Goal: Task Accomplishment & Management: Manage account settings

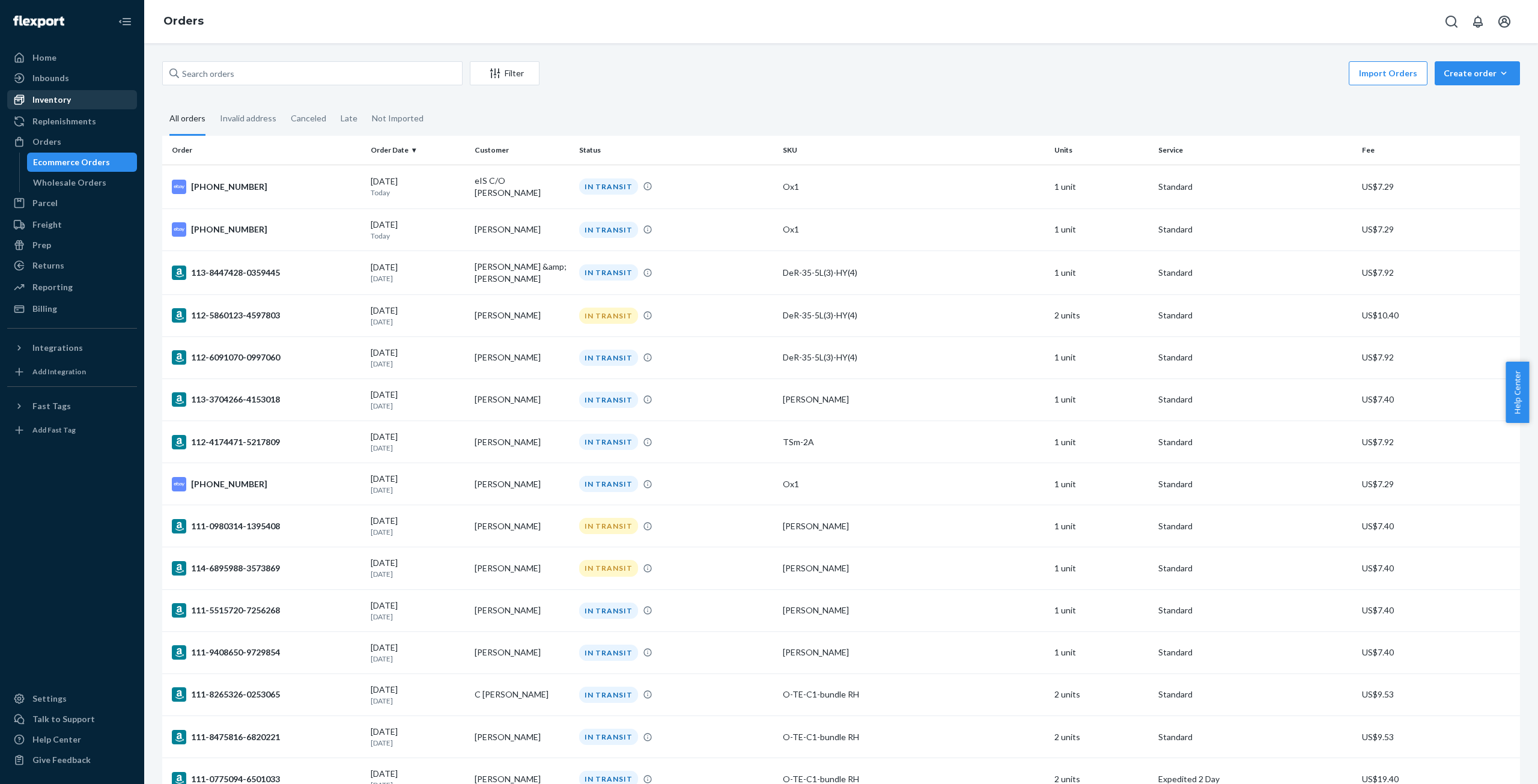
click at [65, 105] on div "Inventory" at bounding box center [72, 99] width 128 height 16
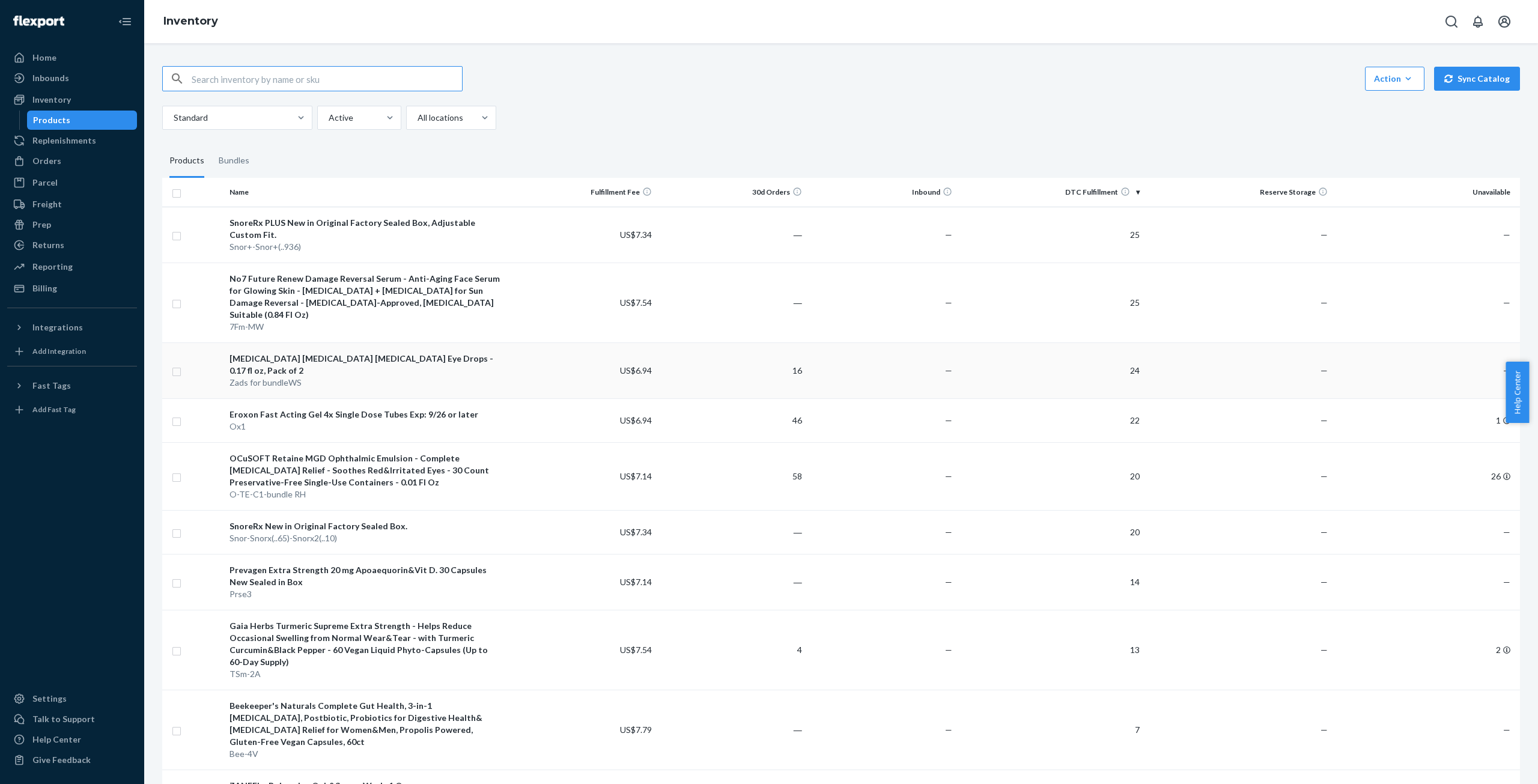
click at [287, 377] on div "Zads for bundleWS" at bounding box center [366, 382] width 272 height 12
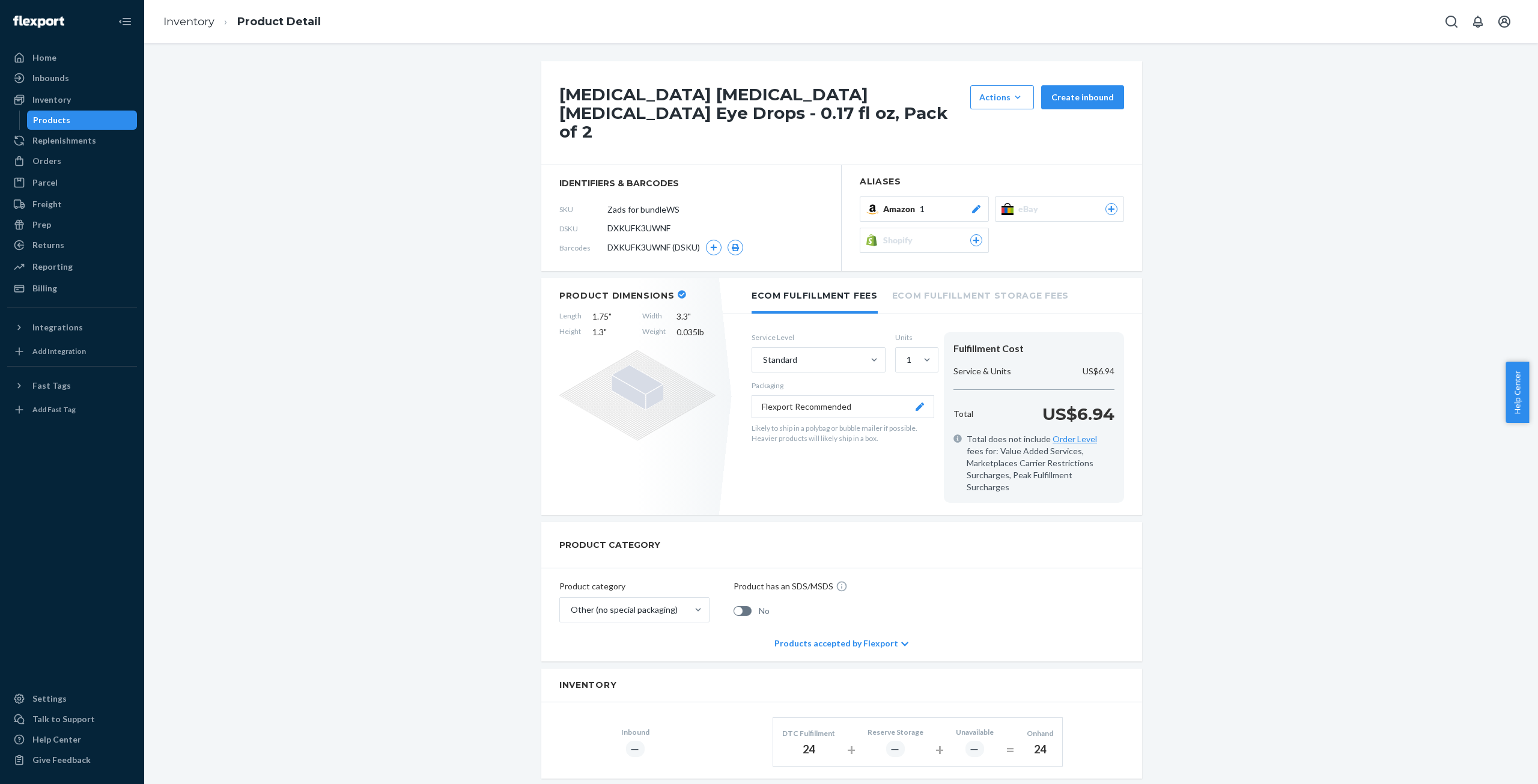
click at [972, 205] on icon at bounding box center [976, 209] width 9 height 9
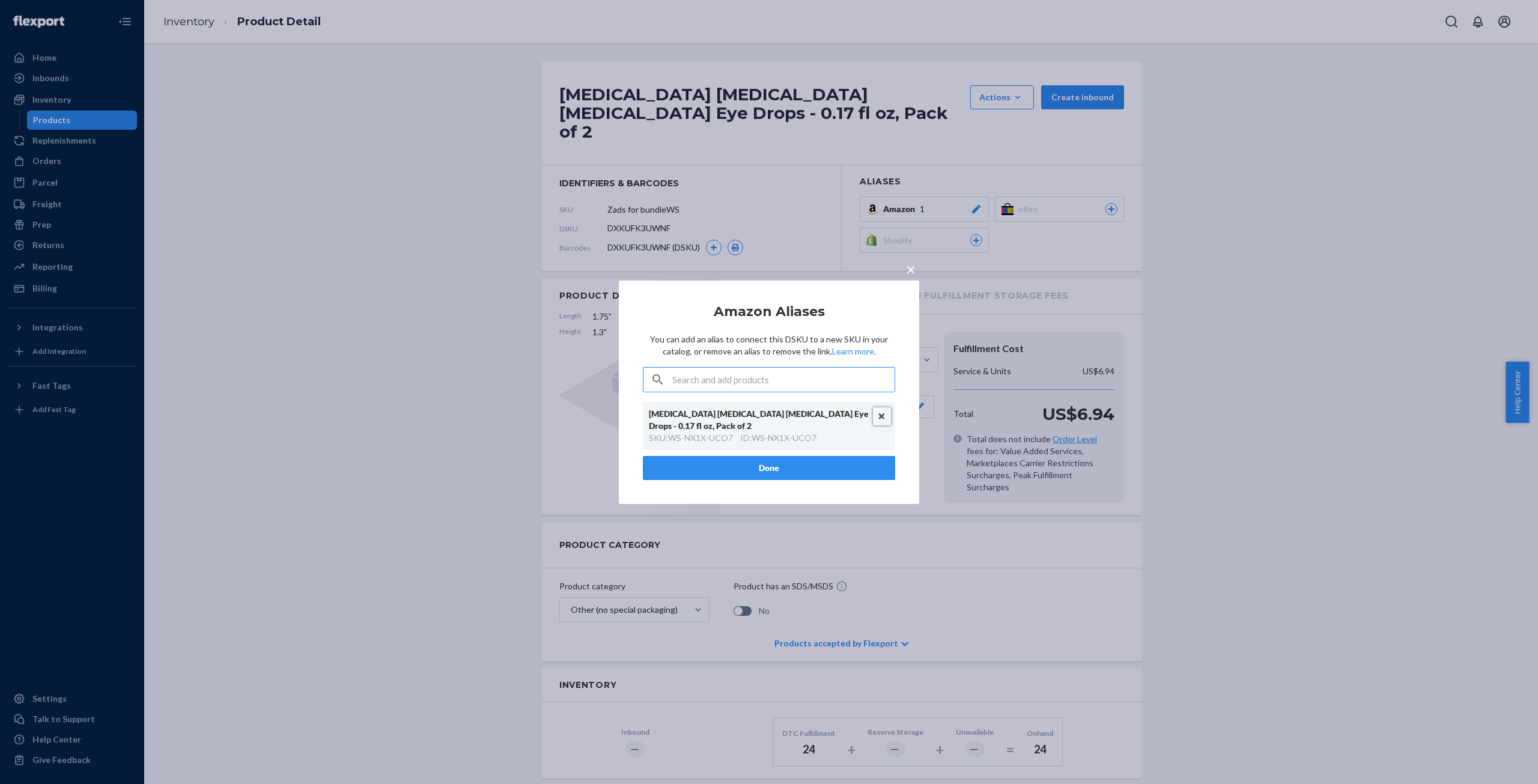
click at [881, 416] on button "Unlink" at bounding box center [882, 416] width 18 height 18
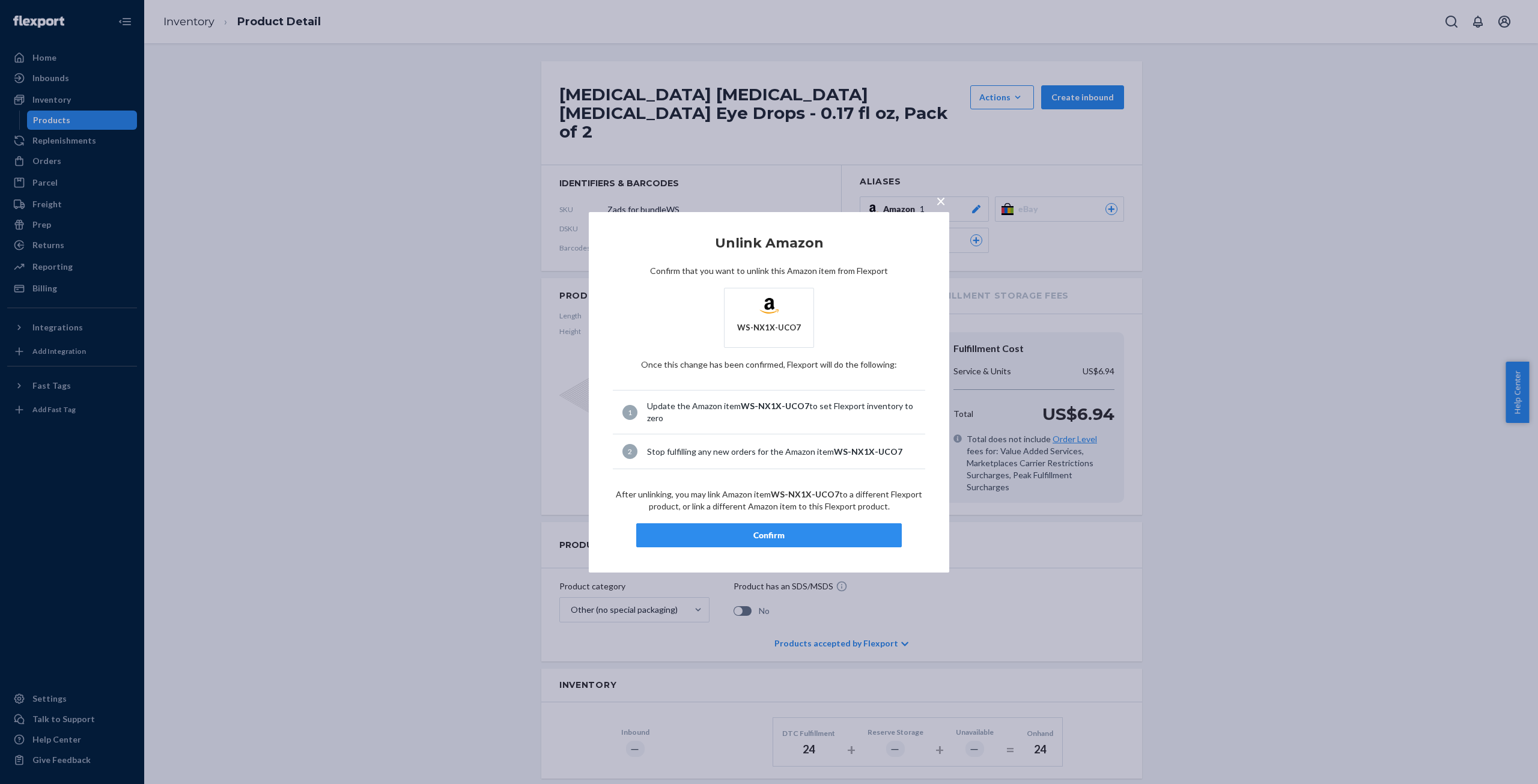
click at [771, 533] on div "Confirm" at bounding box center [769, 535] width 245 height 12
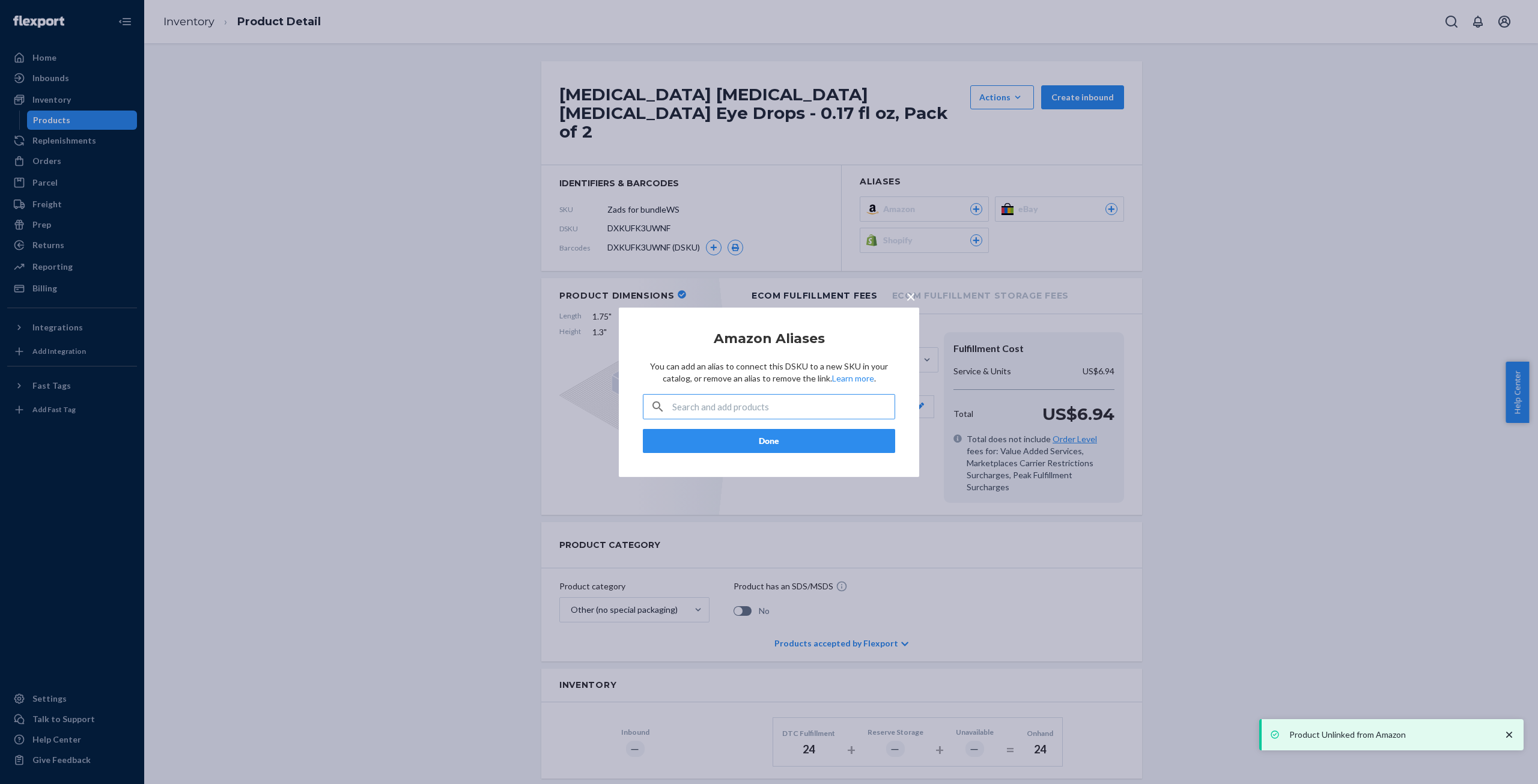
click at [776, 425] on article "Amazon Aliases You can add an alias to connect this DSKU to a new SKU in your c…" at bounding box center [768, 392] width 252 height 122
click at [779, 438] on button "Done" at bounding box center [768, 440] width 252 height 24
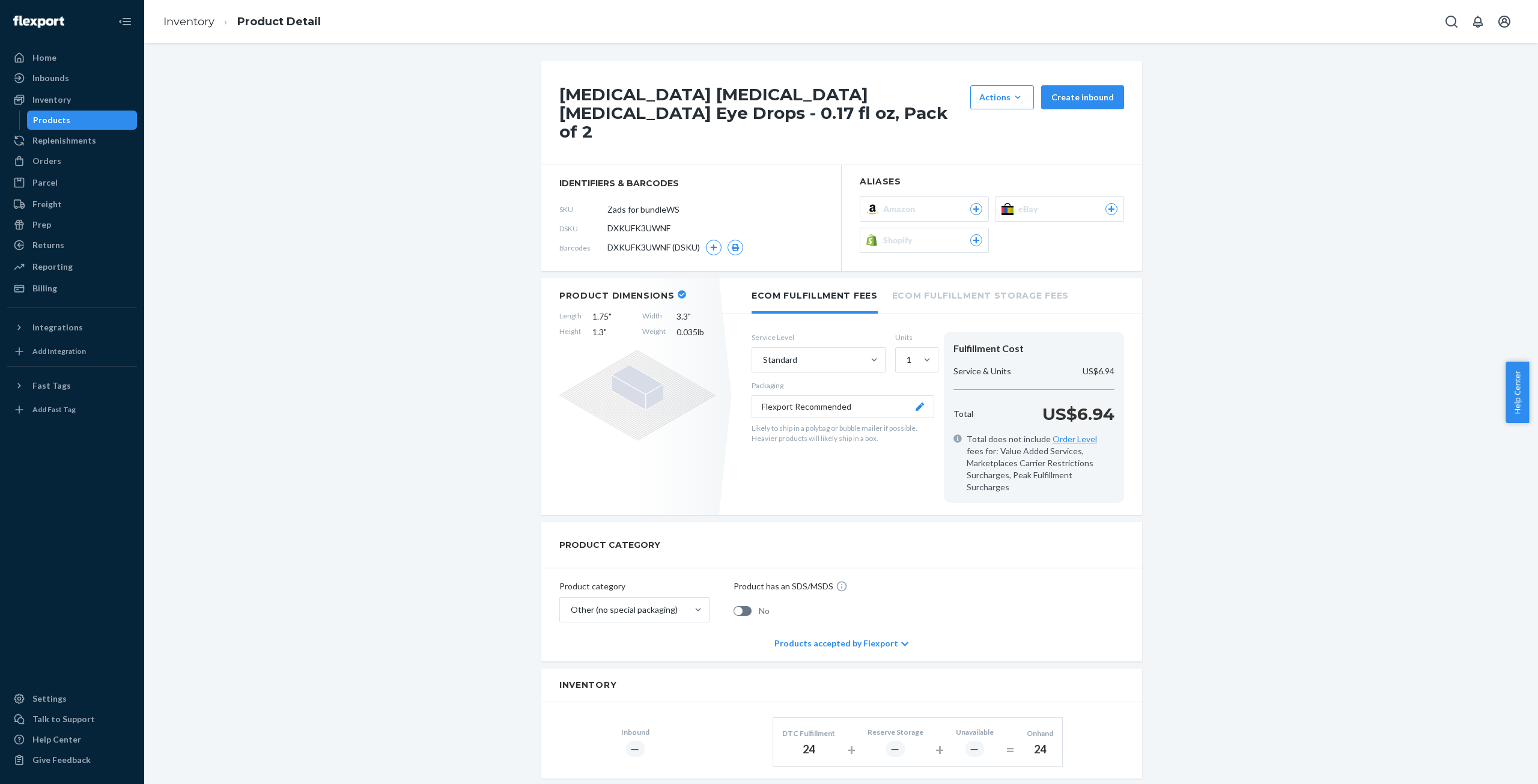
click at [971, 206] on icon at bounding box center [976, 209] width 11 height 7
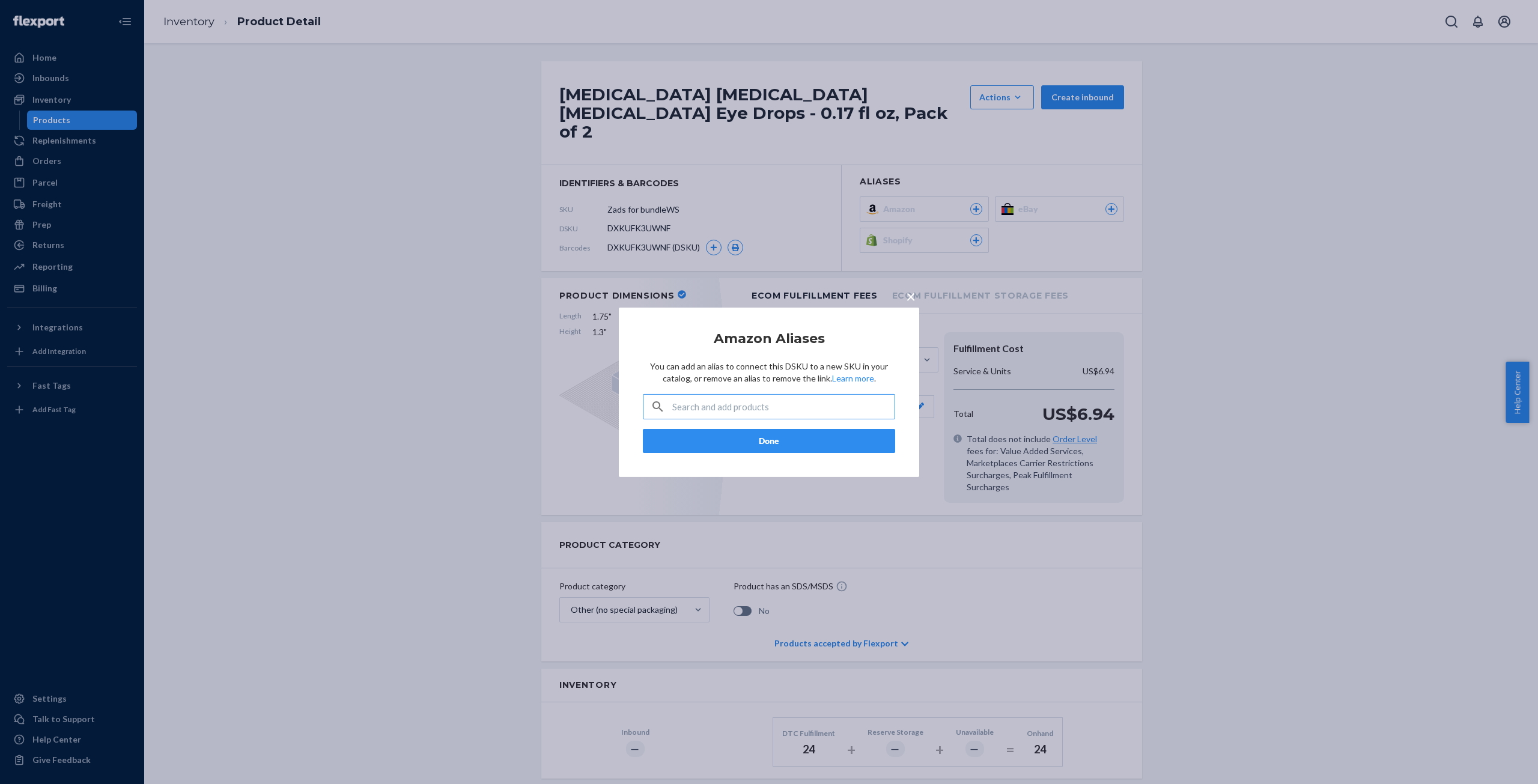
click at [768, 410] on input "text" at bounding box center [783, 406] width 222 height 24
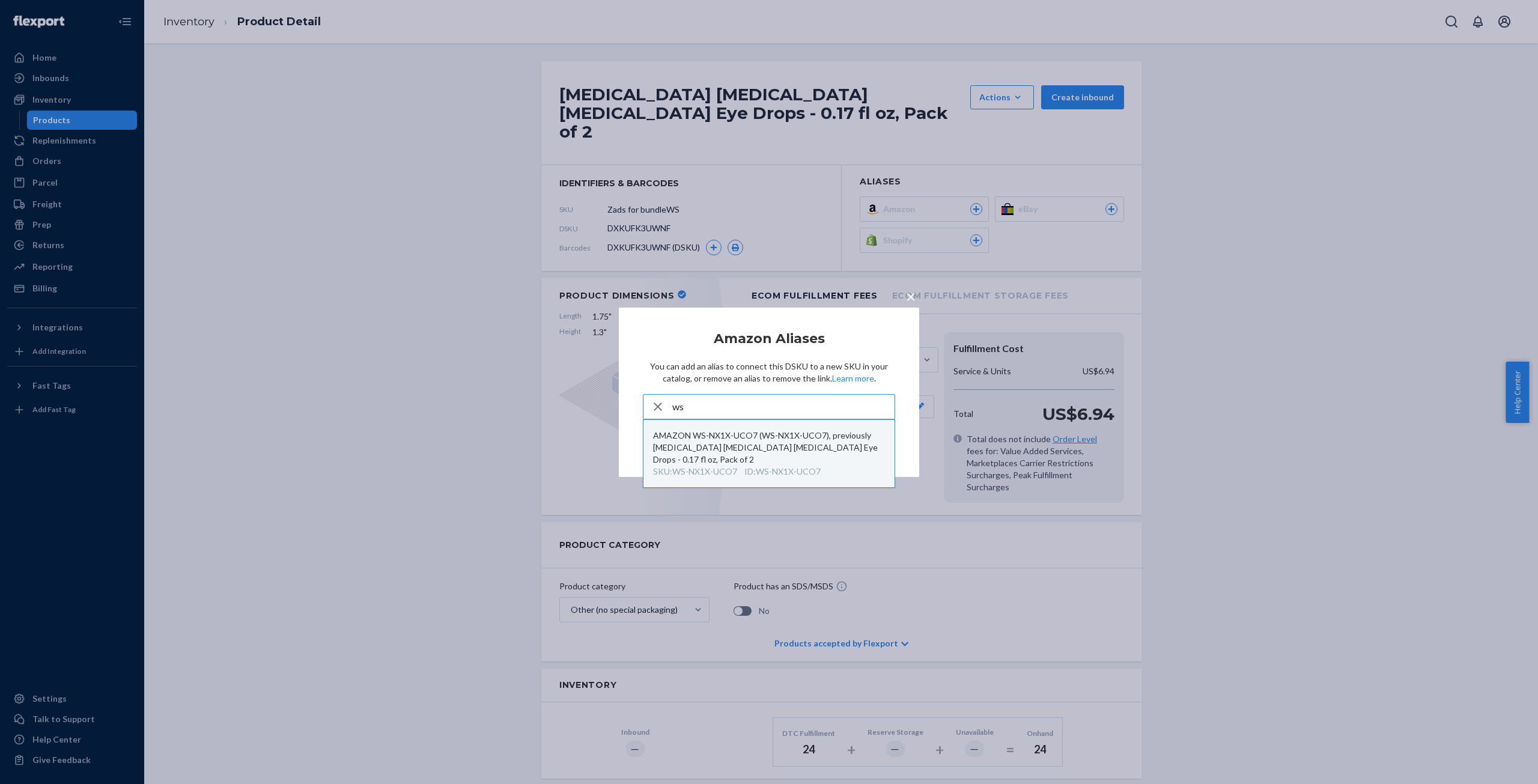
type input "ws"
click at [765, 440] on div "AMAZON WS-NX1X-UCO7 (WS-NX1X-UCO7), previously Zaditor Eye Itch Relief Antihist…" at bounding box center [769, 447] width 232 height 36
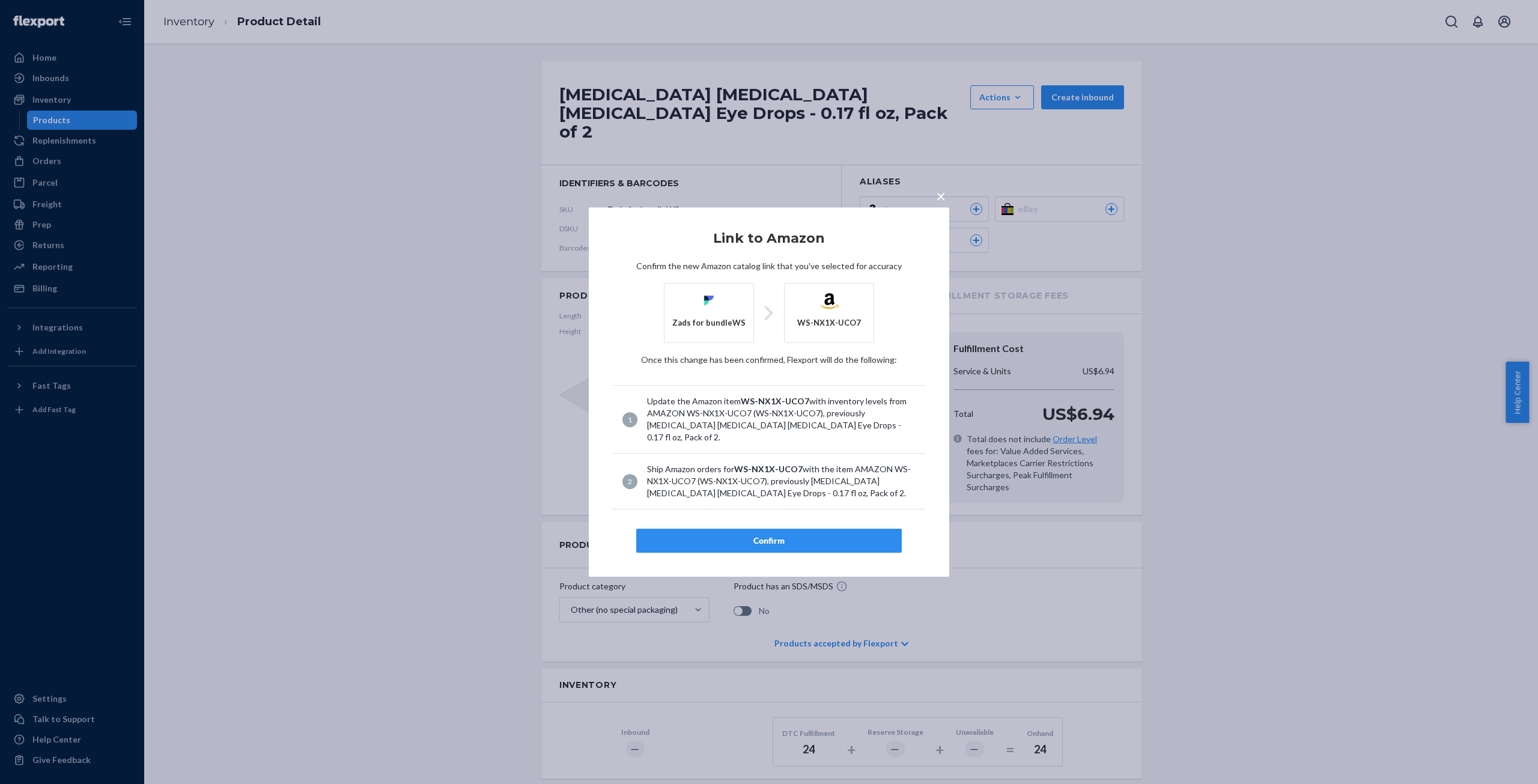
click at [775, 534] on div "Confirm" at bounding box center [769, 540] width 245 height 12
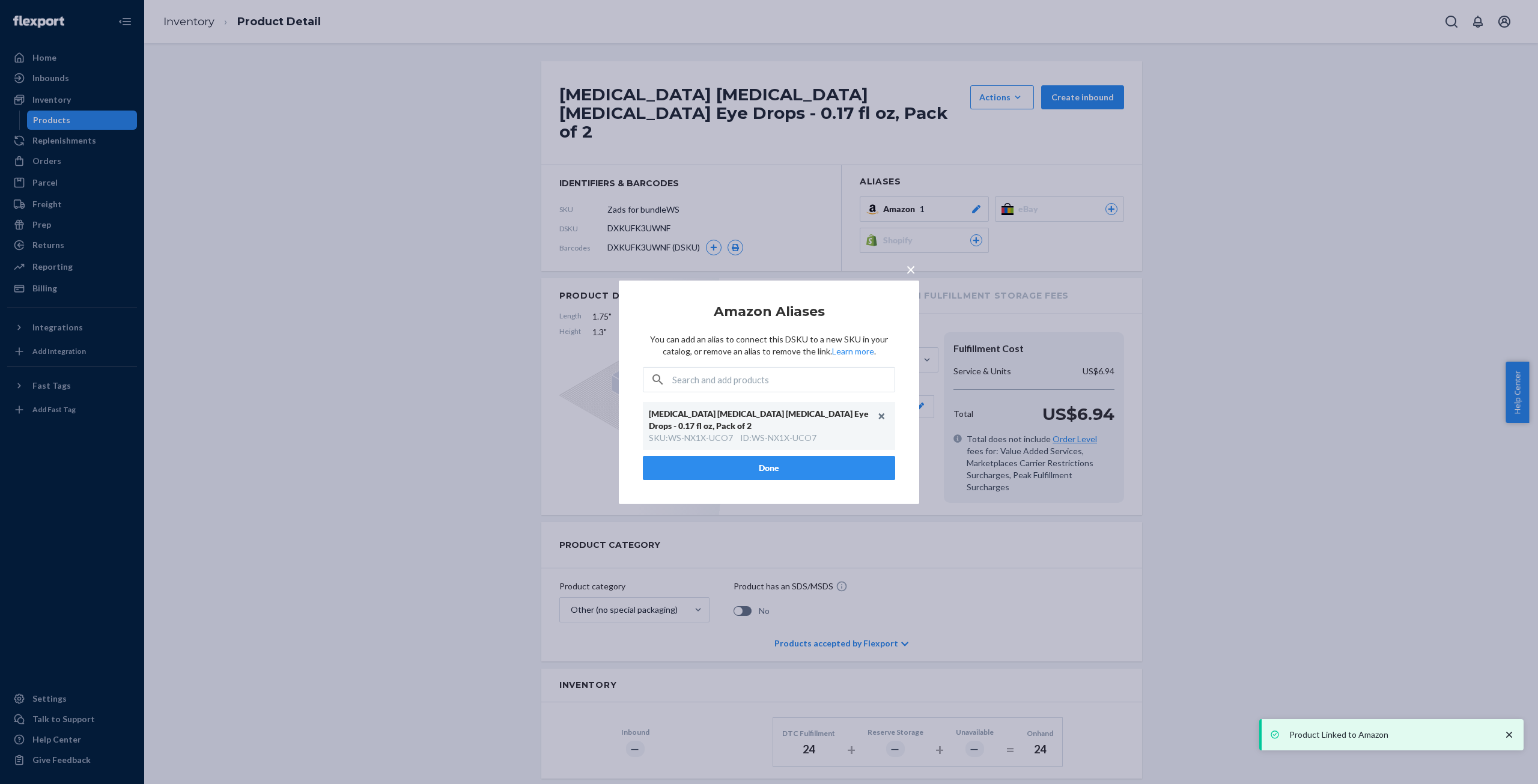
click at [775, 473] on button "Done" at bounding box center [768, 467] width 252 height 24
